Goal: Task Accomplishment & Management: Manage account settings

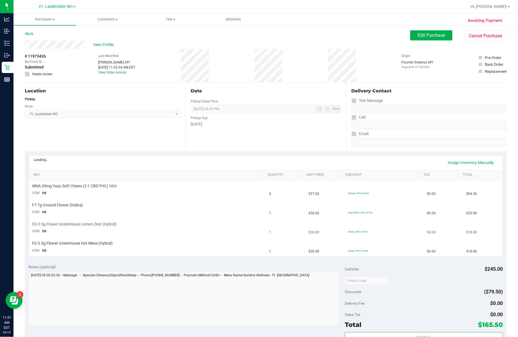
click at [241, 220] on td "FD 3.5g Flower Greenhouse Lemon Zest (Hybrid) UOM ea" at bounding box center [147, 228] width 237 height 19
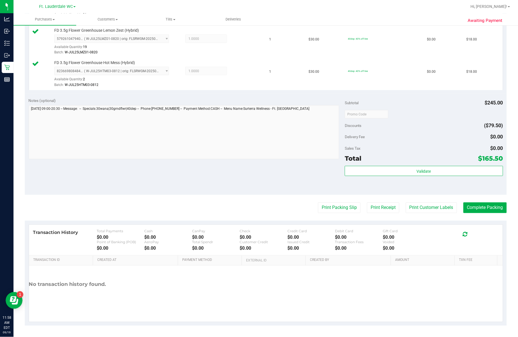
scroll to position [221, 0]
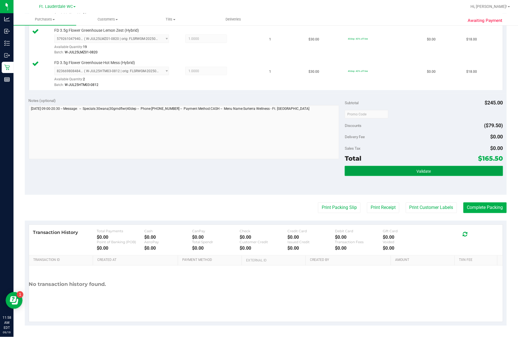
click at [323, 175] on button "Validate" at bounding box center [424, 171] width 158 height 10
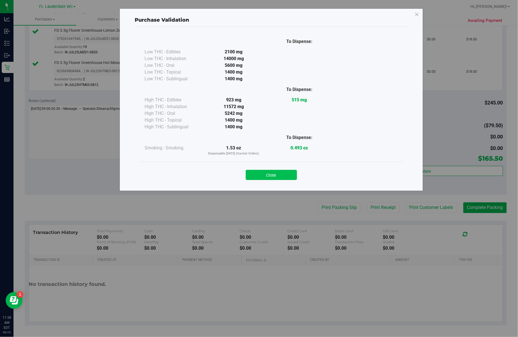
click at [268, 173] on button "Close" at bounding box center [271, 175] width 51 height 10
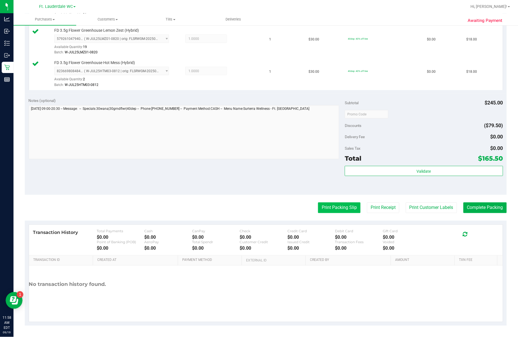
click at [323, 206] on button "Print Packing Slip" at bounding box center [339, 208] width 42 height 11
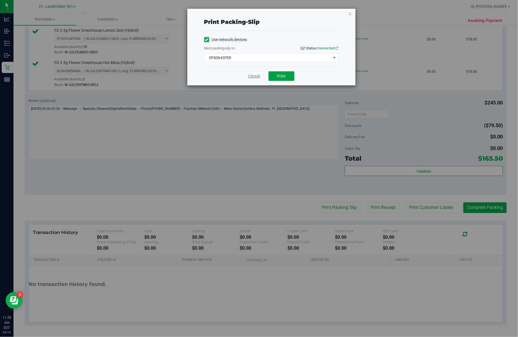
click at [281, 76] on span "Print" at bounding box center [281, 76] width 8 height 4
click at [251, 76] on link "Cancel" at bounding box center [254, 76] width 12 height 6
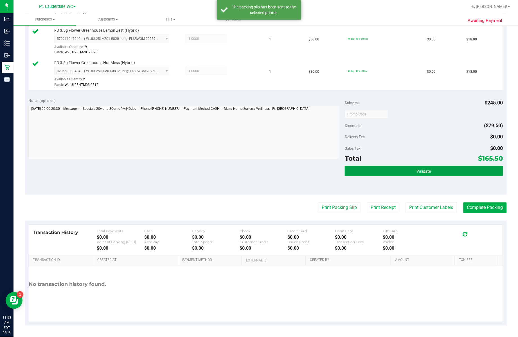
click at [323, 175] on button "Validate" at bounding box center [424, 171] width 158 height 10
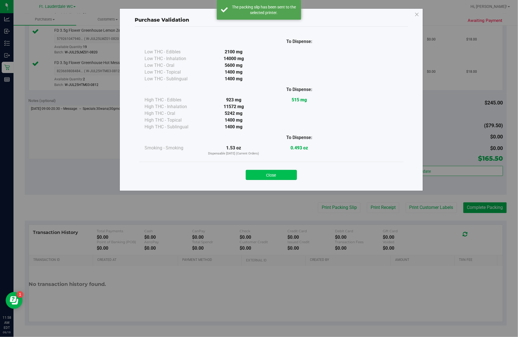
click at [271, 174] on button "Close" at bounding box center [271, 175] width 51 height 10
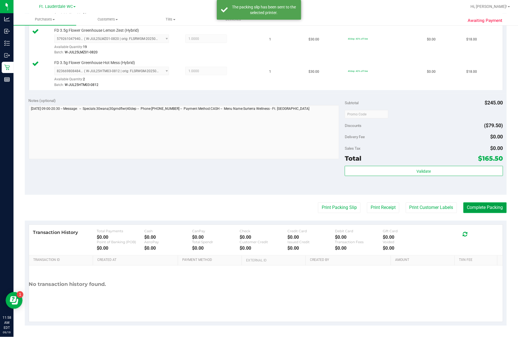
click at [323, 212] on button "Complete Packing" at bounding box center [484, 208] width 43 height 11
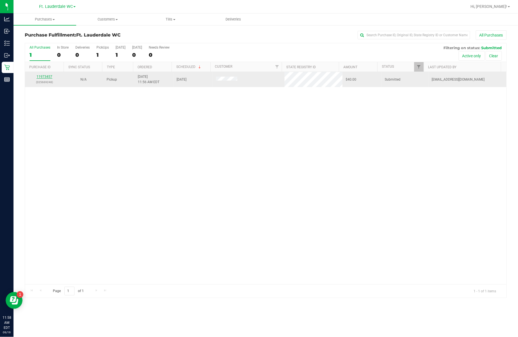
click at [52, 76] on link "11973457" at bounding box center [45, 77] width 16 height 4
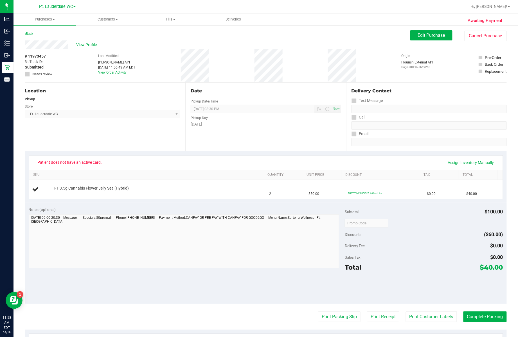
click at [323, 30] on div "Awaiting Payment Back Edit Purchase Cancel Purchase View Profile # 11973457 Bio…" at bounding box center [265, 236] width 504 height 422
click at [323, 32] on button "Edit Purchase" at bounding box center [431, 35] width 42 height 10
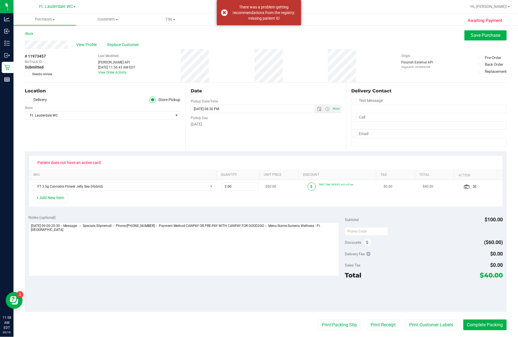
click at [307, 189] on span at bounding box center [311, 187] width 8 height 8
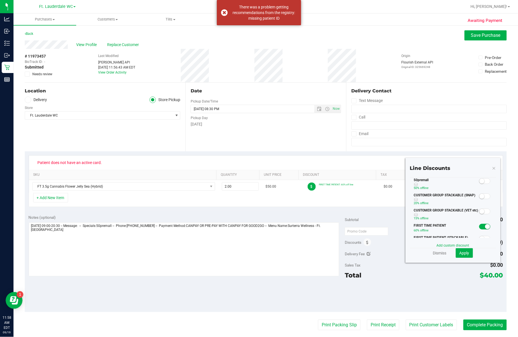
click at [323, 184] on span at bounding box center [484, 181] width 11 height 6
drag, startPoint x: 460, startPoint y: 252, endPoint x: 146, endPoint y: 95, distance: 350.6
click at [323, 252] on span "Apply" at bounding box center [464, 253] width 10 height 4
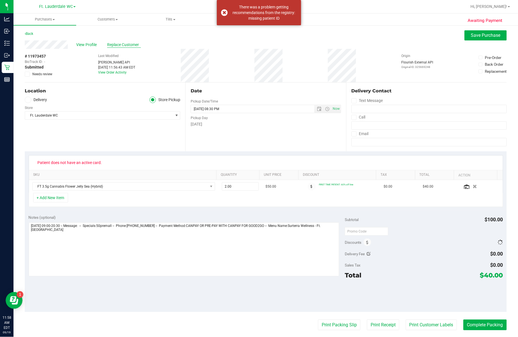
click at [129, 46] on span "Replace Customer" at bounding box center [124, 45] width 34 height 6
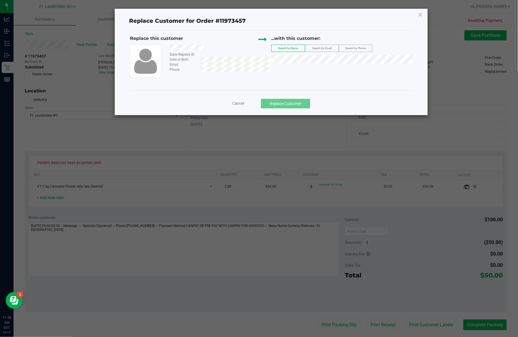
click at [323, 50] on span "Search by Phone" at bounding box center [355, 48] width 21 height 3
click at [323, 70] on li "[PERSON_NAME] (3214129997)" at bounding box center [341, 69] width 141 height 8
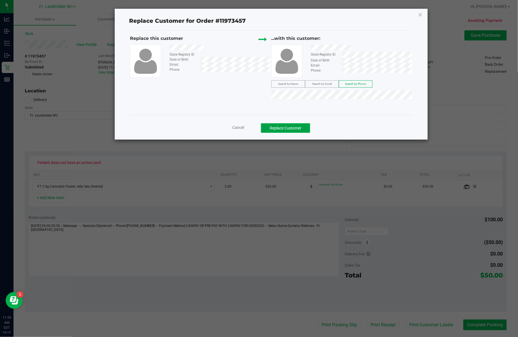
click at [300, 130] on button "Replace Customer" at bounding box center [285, 128] width 49 height 10
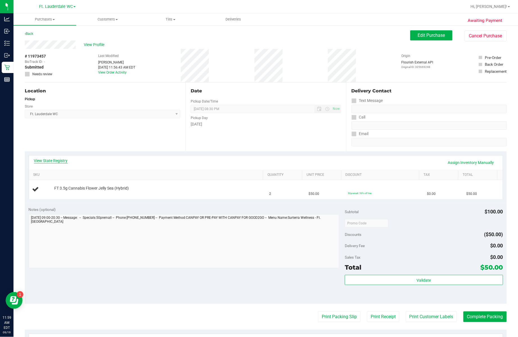
click at [60, 161] on link "View State Registry" at bounding box center [51, 161] width 34 height 6
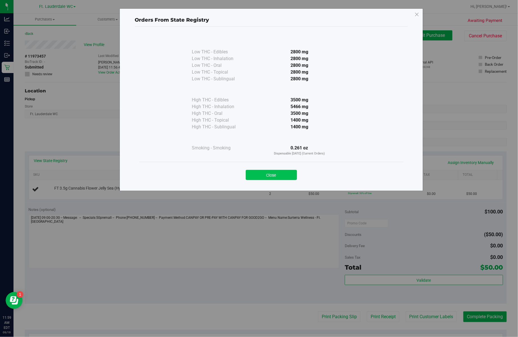
click at [279, 176] on button "Close" at bounding box center [271, 175] width 51 height 10
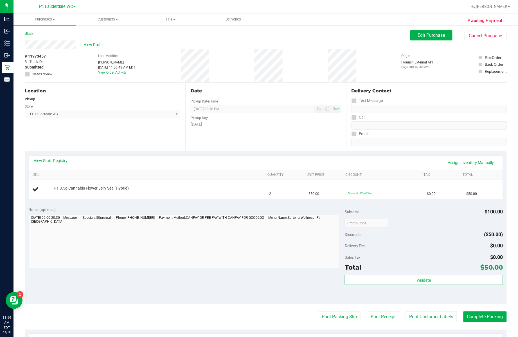
click at [290, 202] on div "View State Registry Assign Inventory Manually SKU Quantity Unit Price Discount …" at bounding box center [266, 176] width 482 height 51
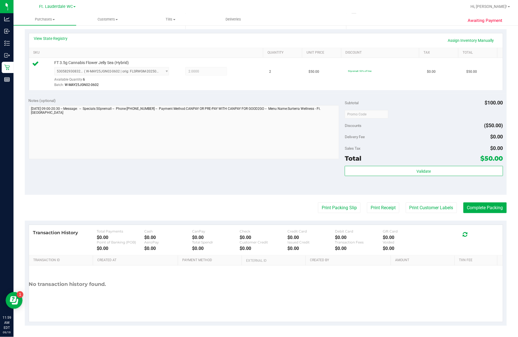
scroll to position [122, 0]
click at [323, 187] on div "Validate" at bounding box center [424, 178] width 158 height 25
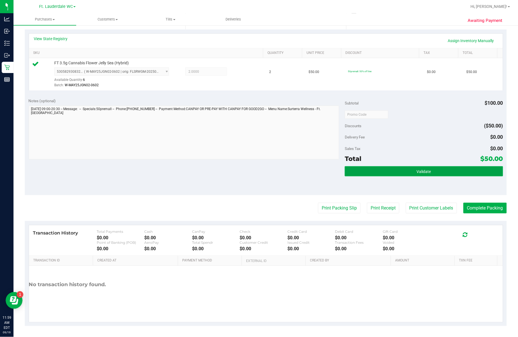
click at [323, 169] on button "Validate" at bounding box center [424, 171] width 158 height 10
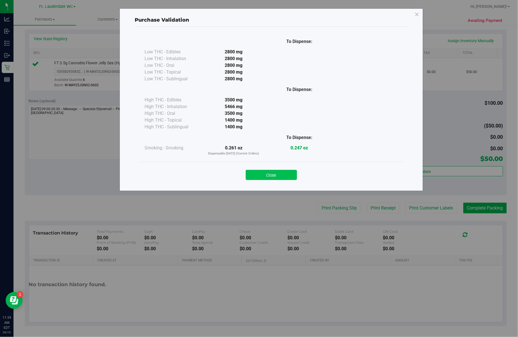
click at [271, 174] on button "Close" at bounding box center [271, 175] width 51 height 10
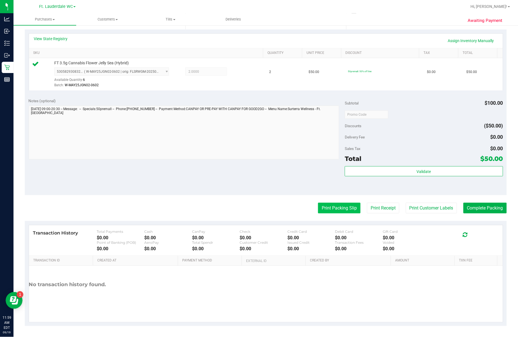
click at [323, 210] on button "Print Packing Slip" at bounding box center [339, 208] width 42 height 11
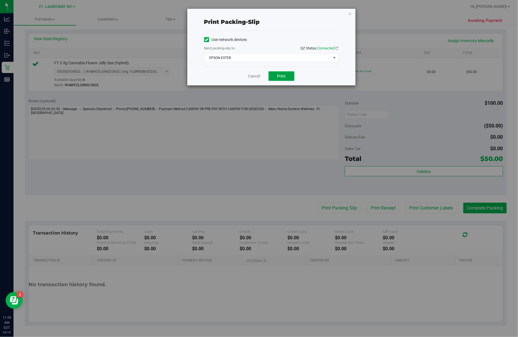
click at [280, 75] on span "Print" at bounding box center [281, 76] width 8 height 4
click at [252, 76] on link "Cancel" at bounding box center [252, 76] width 12 height 6
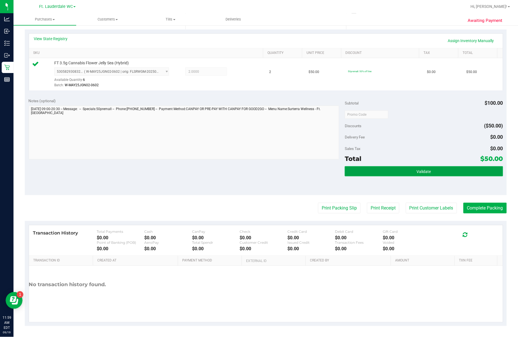
click at [323, 168] on button "Validate" at bounding box center [424, 171] width 158 height 10
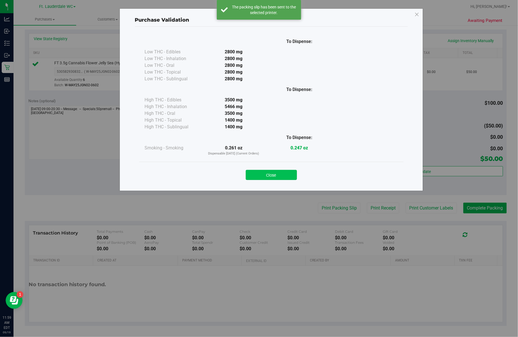
click at [278, 171] on button "Close" at bounding box center [271, 175] width 51 height 10
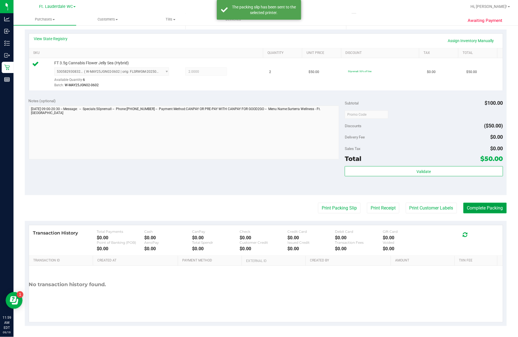
click at [323, 207] on button "Complete Packing" at bounding box center [484, 208] width 43 height 11
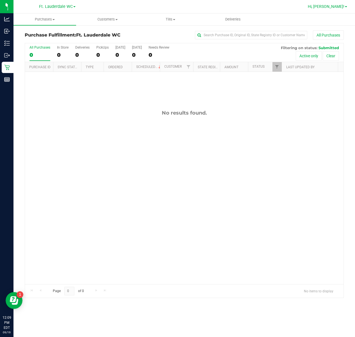
click at [323, 6] on span "Hi, [PERSON_NAME]!" at bounding box center [326, 6] width 37 height 4
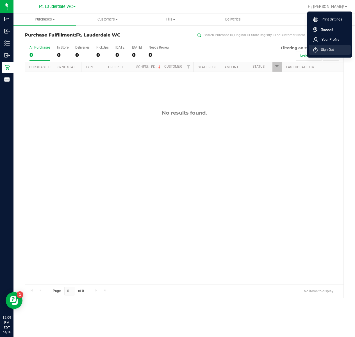
click at [323, 45] on li "Sign Out" at bounding box center [330, 50] width 42 height 10
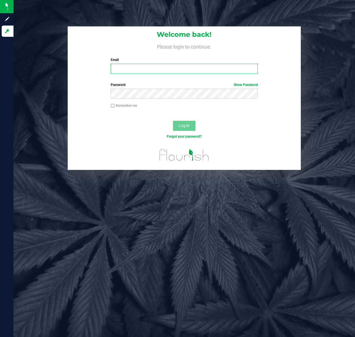
click at [131, 71] on input "Email" at bounding box center [184, 69] width 147 height 10
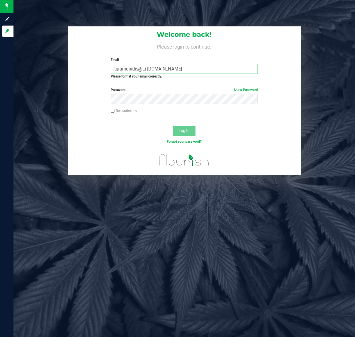
type input "tgramenidis@Li [DOMAIN_NAME]"
click at [173, 126] on button "Log In" at bounding box center [184, 131] width 22 height 10
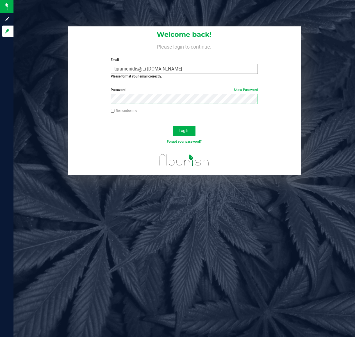
click at [173, 126] on button "Log In" at bounding box center [184, 131] width 22 height 10
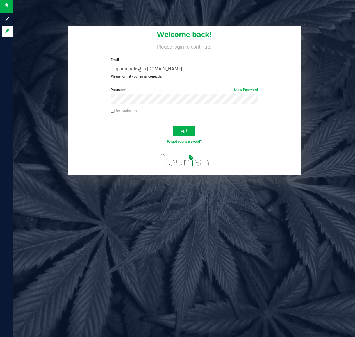
click at [173, 126] on button "Log In" at bounding box center [184, 131] width 22 height 10
drag, startPoint x: 180, startPoint y: 123, endPoint x: 187, endPoint y: 126, distance: 7.5
click at [181, 123] on div at bounding box center [185, 121] width 234 height 4
click at [187, 126] on button "Log In" at bounding box center [184, 131] width 22 height 10
click at [191, 129] on button "Log In" at bounding box center [184, 131] width 22 height 10
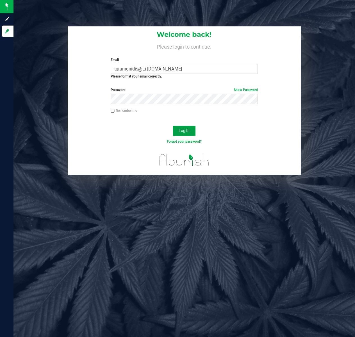
click at [191, 129] on button "Log In" at bounding box center [184, 131] width 22 height 10
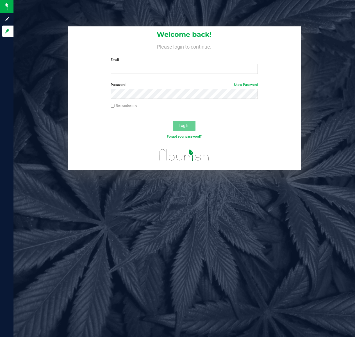
click at [163, 74] on div "Welcome back! Please login to continue. Email Required Please format your email…" at bounding box center [185, 52] width 234 height 52
click at [159, 69] on input "Email" at bounding box center [184, 69] width 147 height 10
type input "tgramenidis@Liveparallel.com"
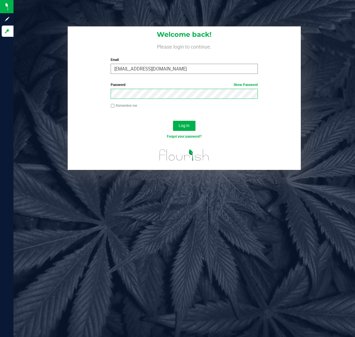
click at [173, 121] on button "Log In" at bounding box center [184, 126] width 22 height 10
